Goal: Task Accomplishment & Management: Complete application form

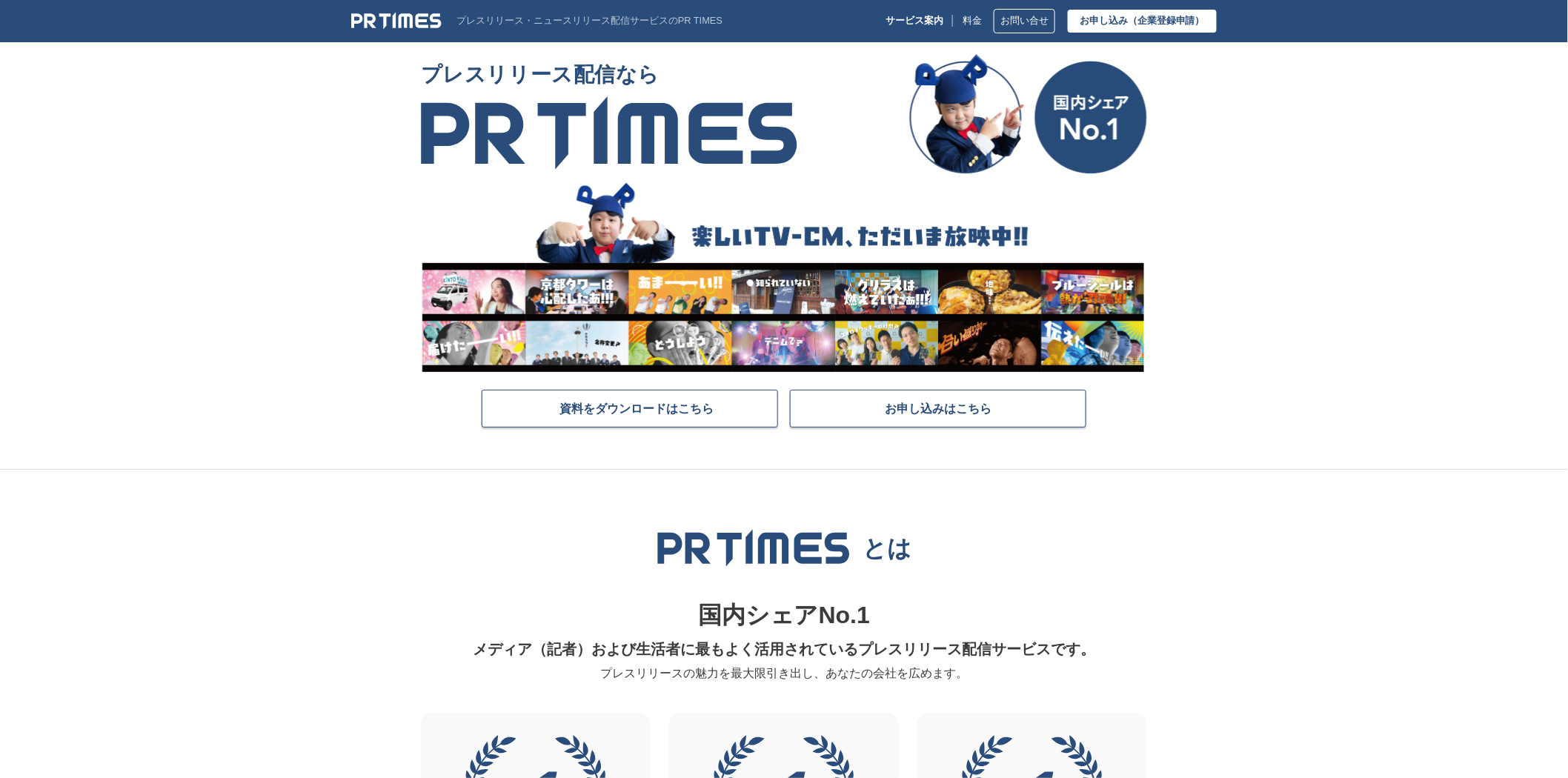
click at [404, 17] on img at bounding box center [396, 21] width 91 height 18
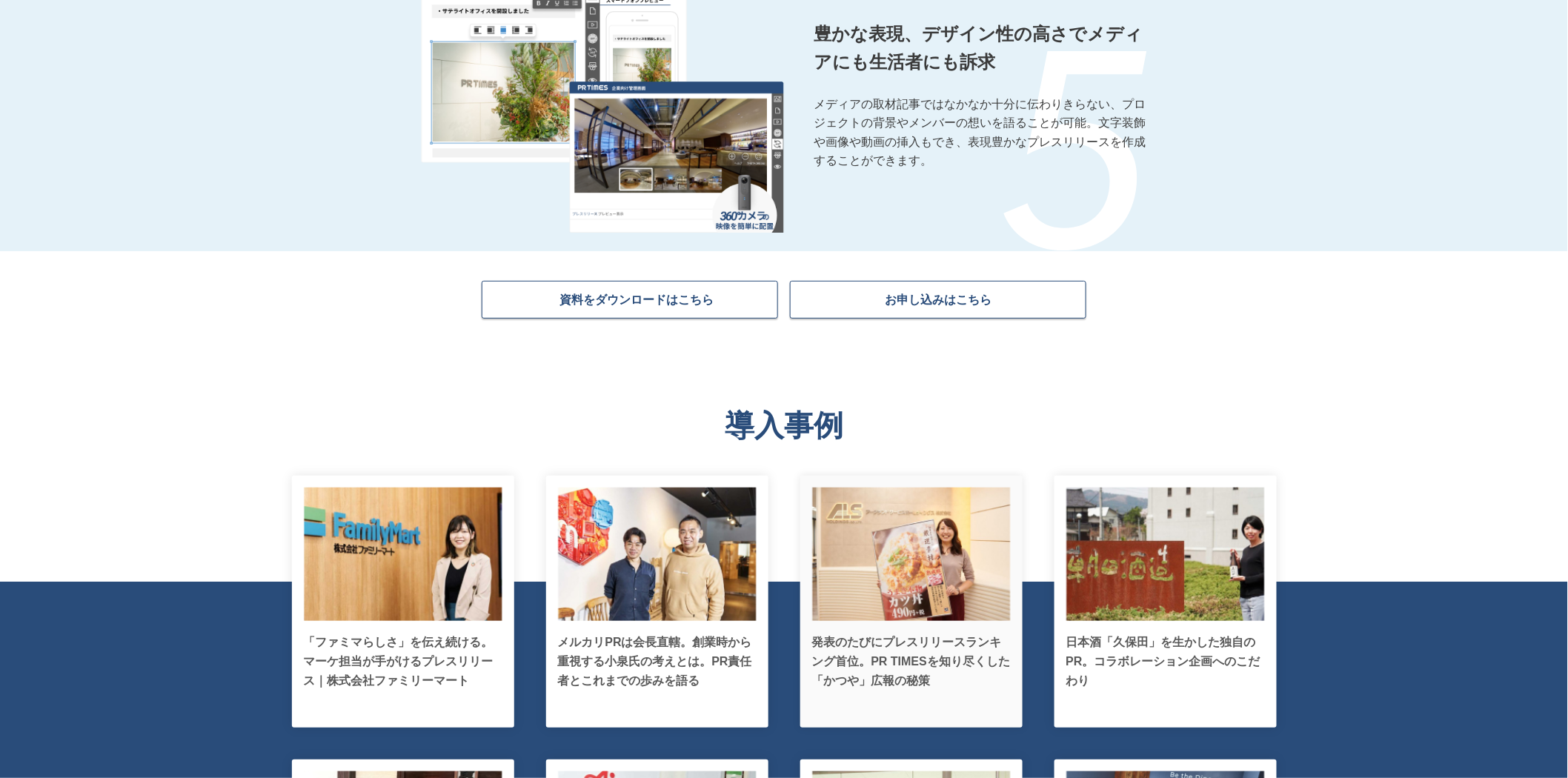
scroll to position [2634, 0]
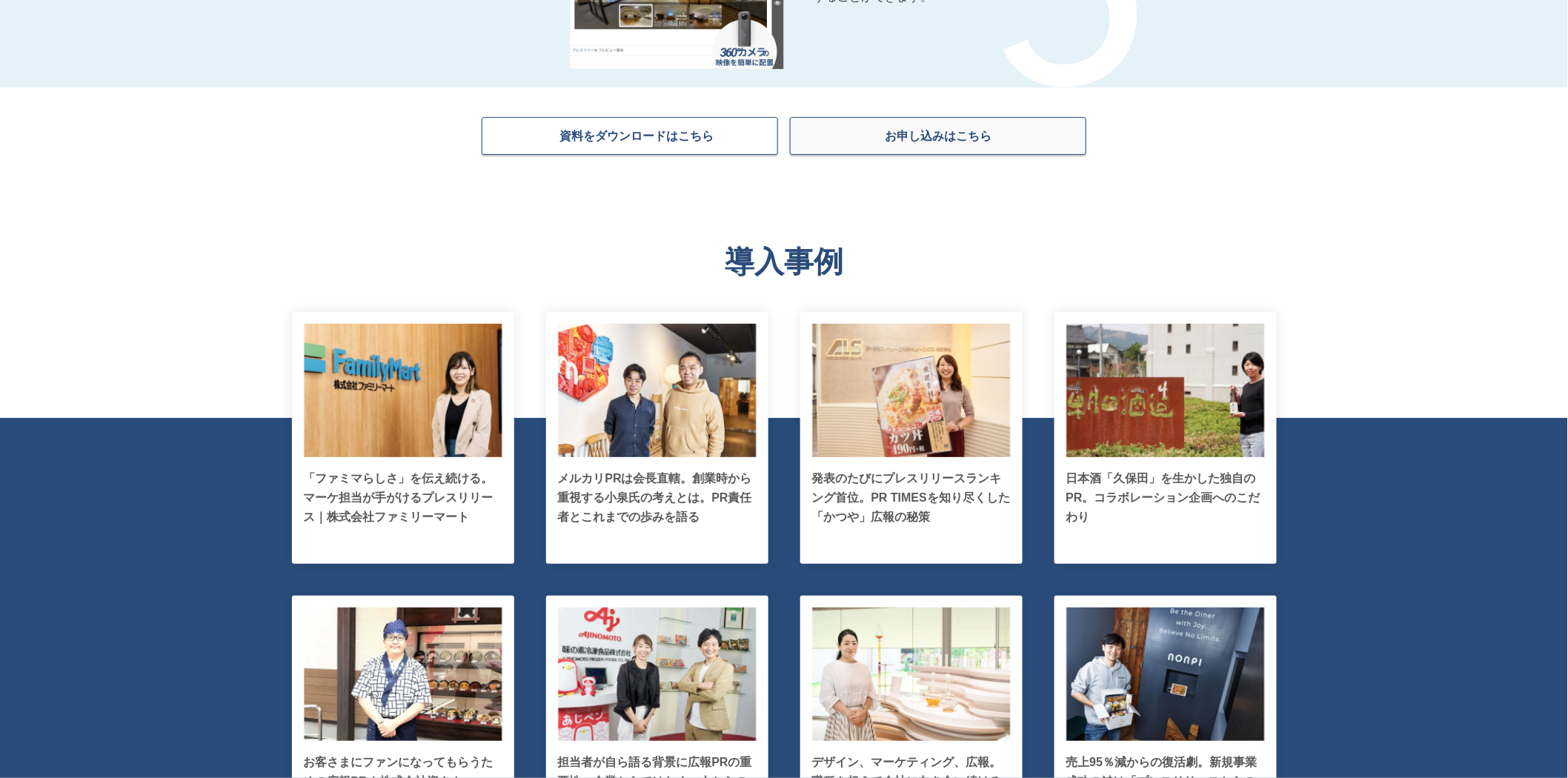
click at [936, 146] on link "お申し込みはこちら" at bounding box center [938, 136] width 296 height 38
